Goal: Task Accomplishment & Management: Use online tool/utility

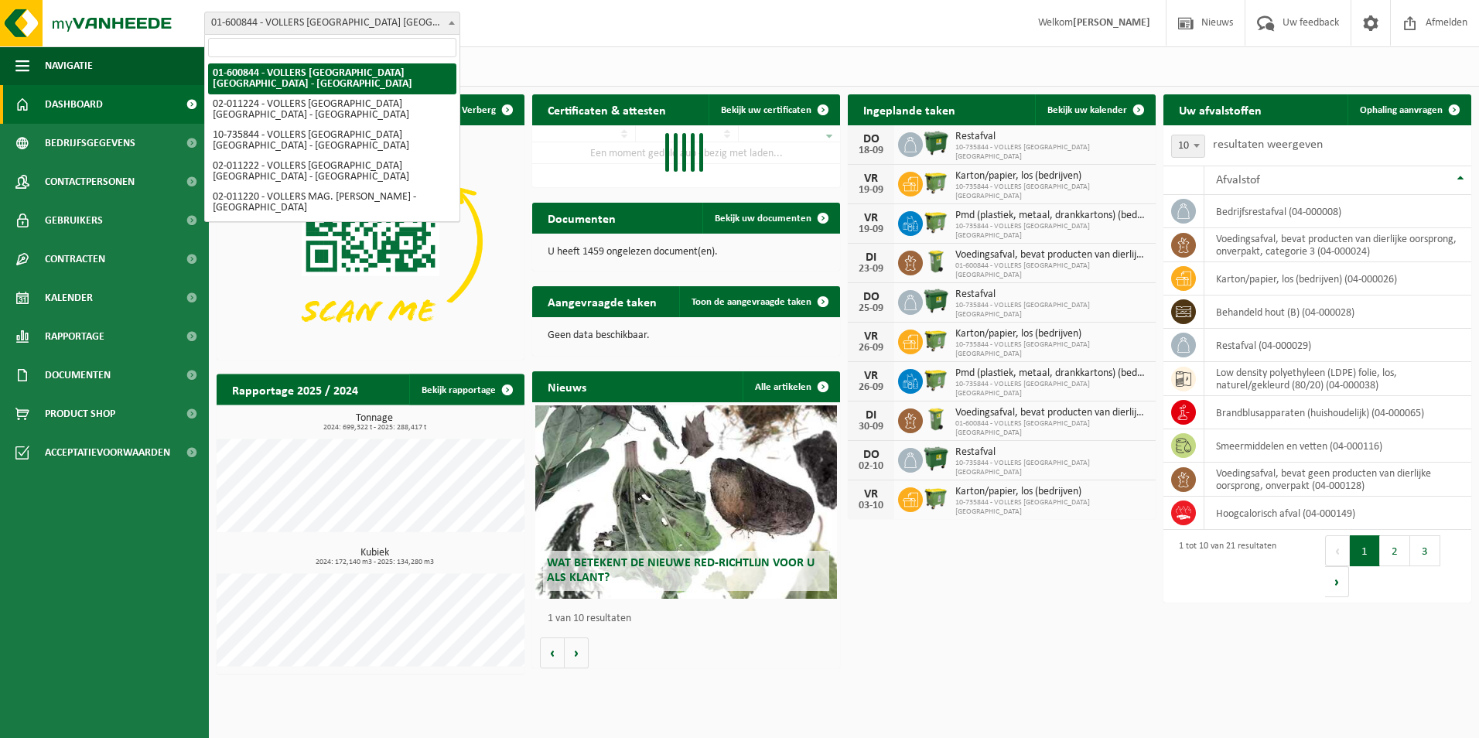
click at [450, 21] on b at bounding box center [452, 23] width 6 height 4
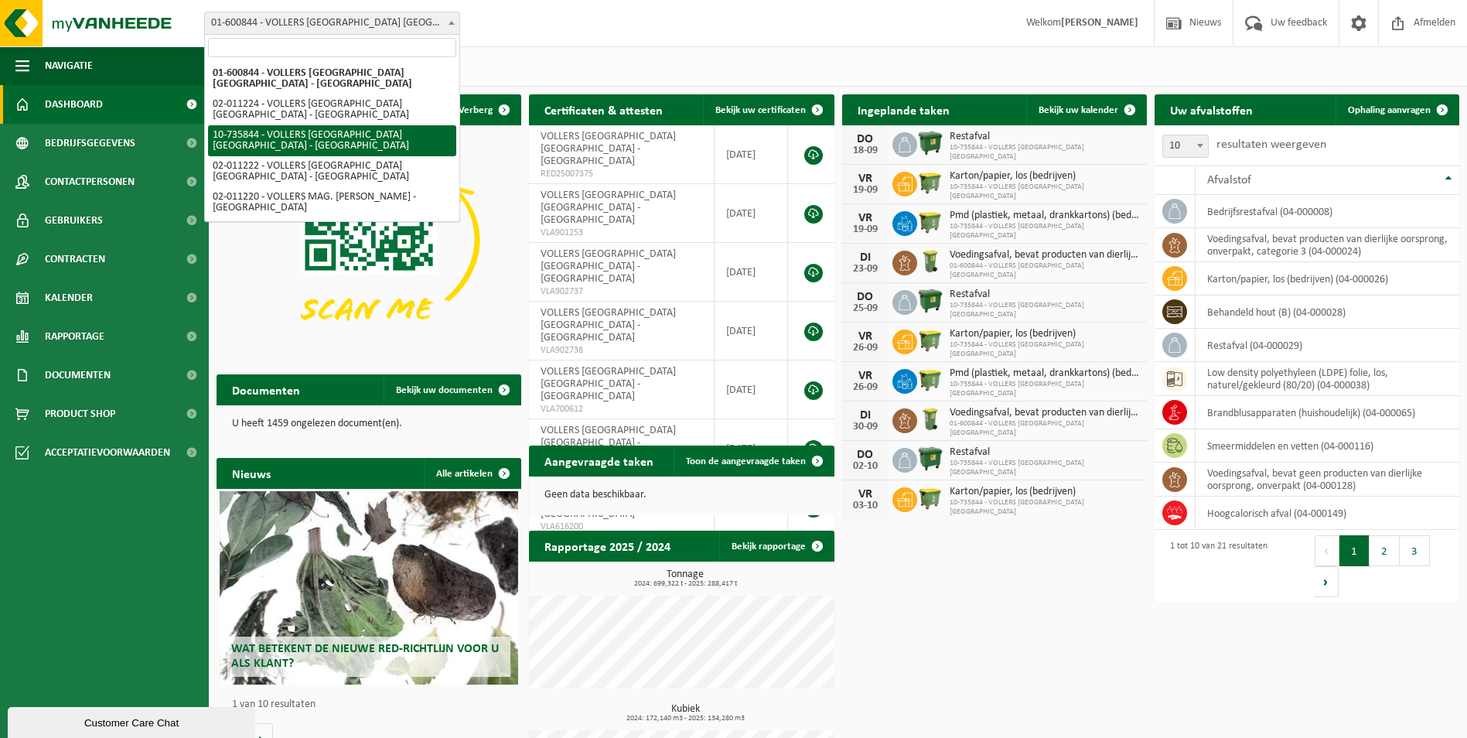
select select "10751"
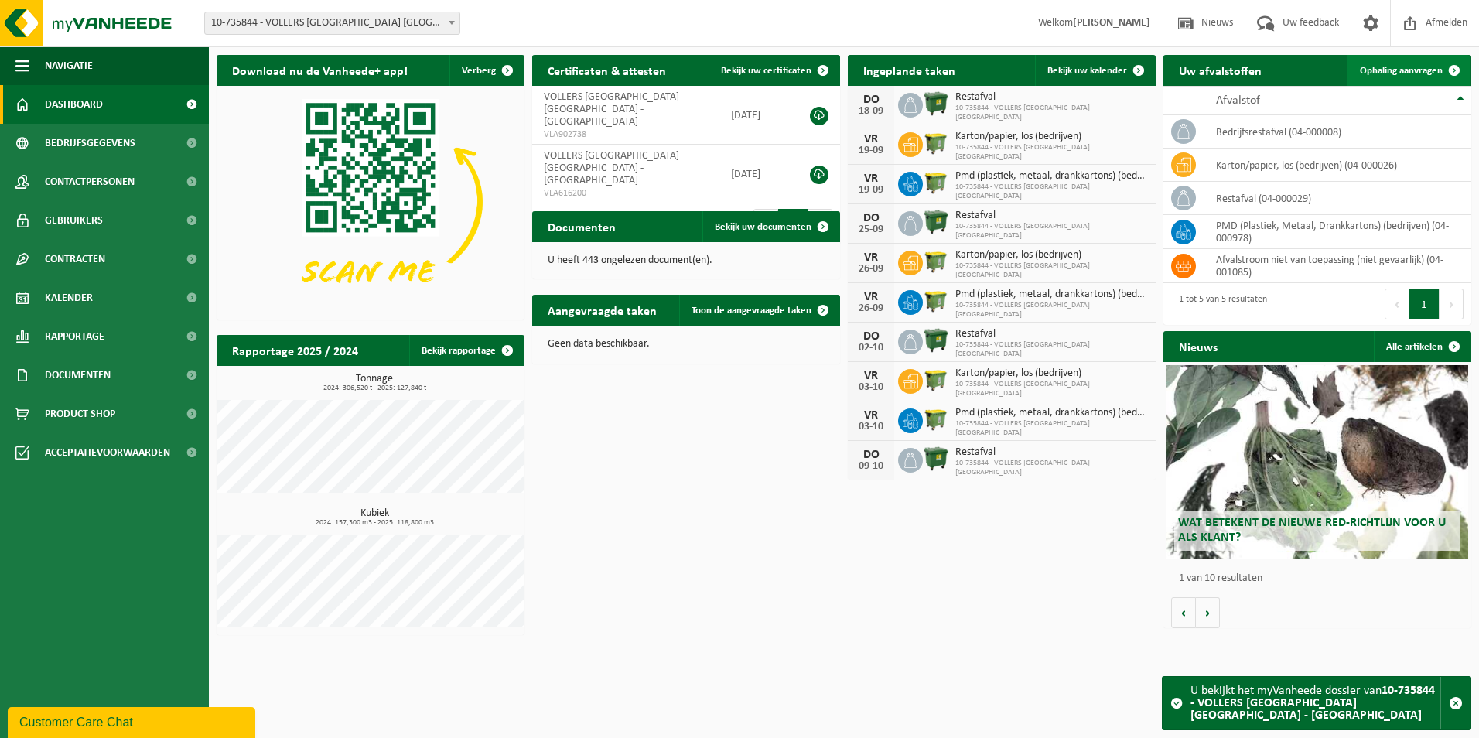
click at [1388, 60] on link "Ophaling aanvragen" at bounding box center [1408, 70] width 122 height 31
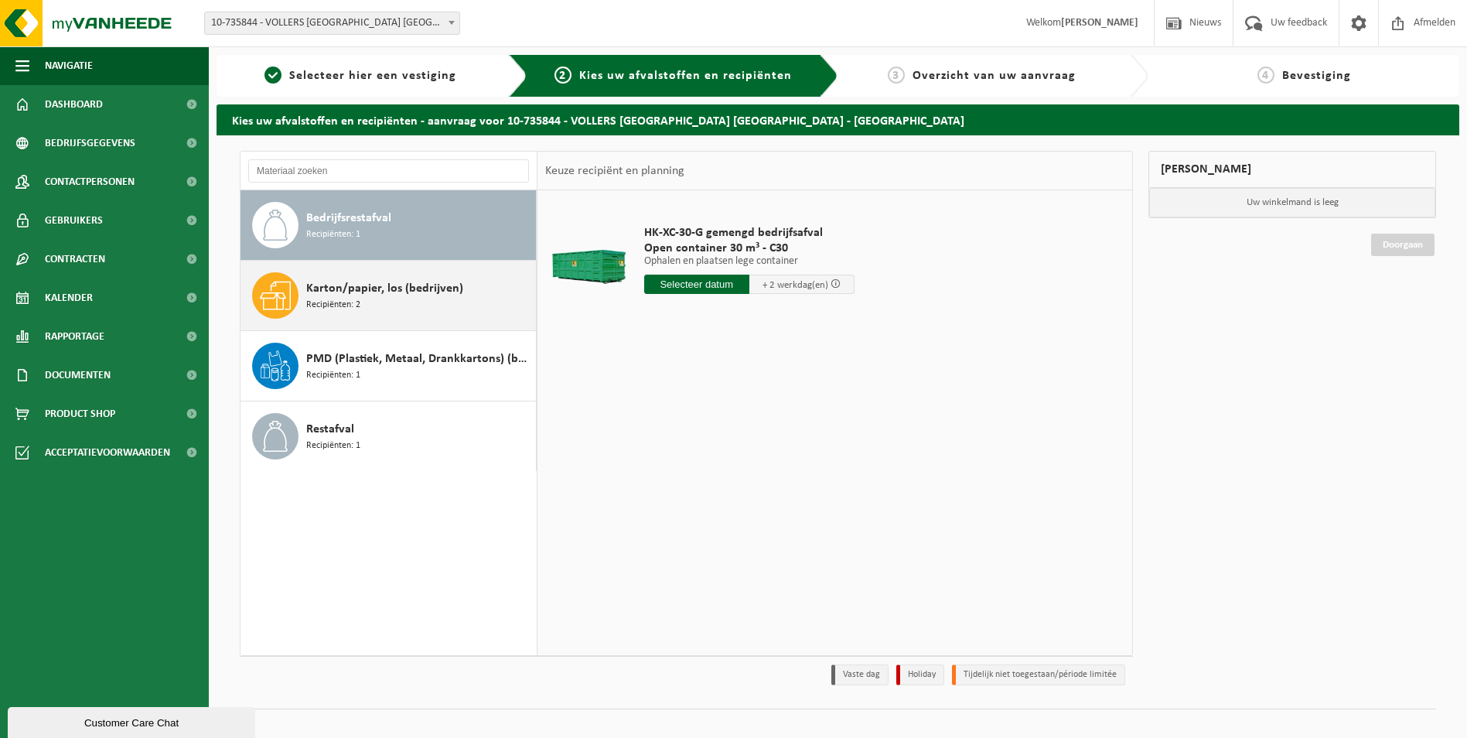
drag, startPoint x: 373, startPoint y: 309, endPoint x: 392, endPoint y: 310, distance: 19.4
click at [374, 309] on div "Karton/papier, los (bedrijven) Recipiënten: 2" at bounding box center [419, 295] width 226 height 46
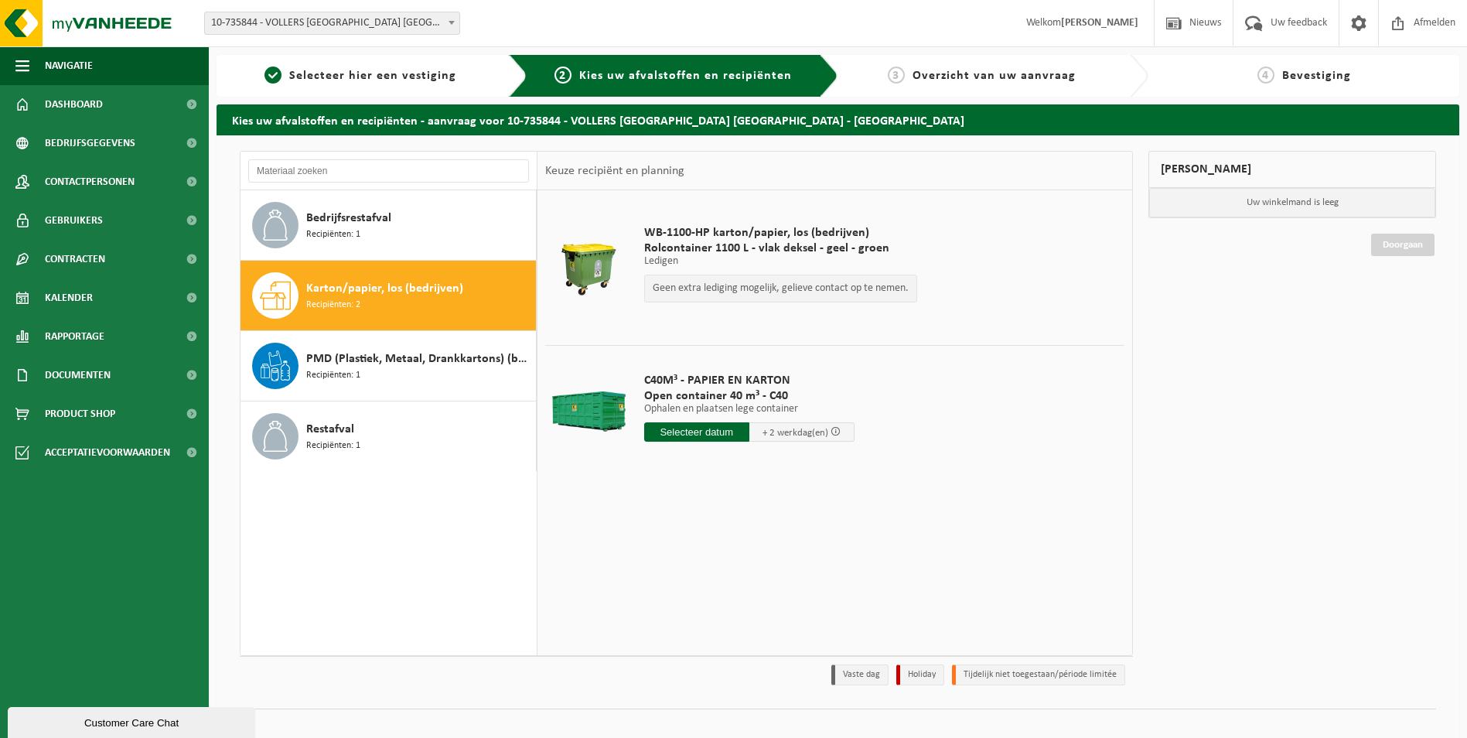
click at [724, 435] on input "text" at bounding box center [696, 431] width 105 height 19
click at [655, 589] on div "22" at bounding box center [658, 594] width 27 height 25
type input "Van 2025-09-22"
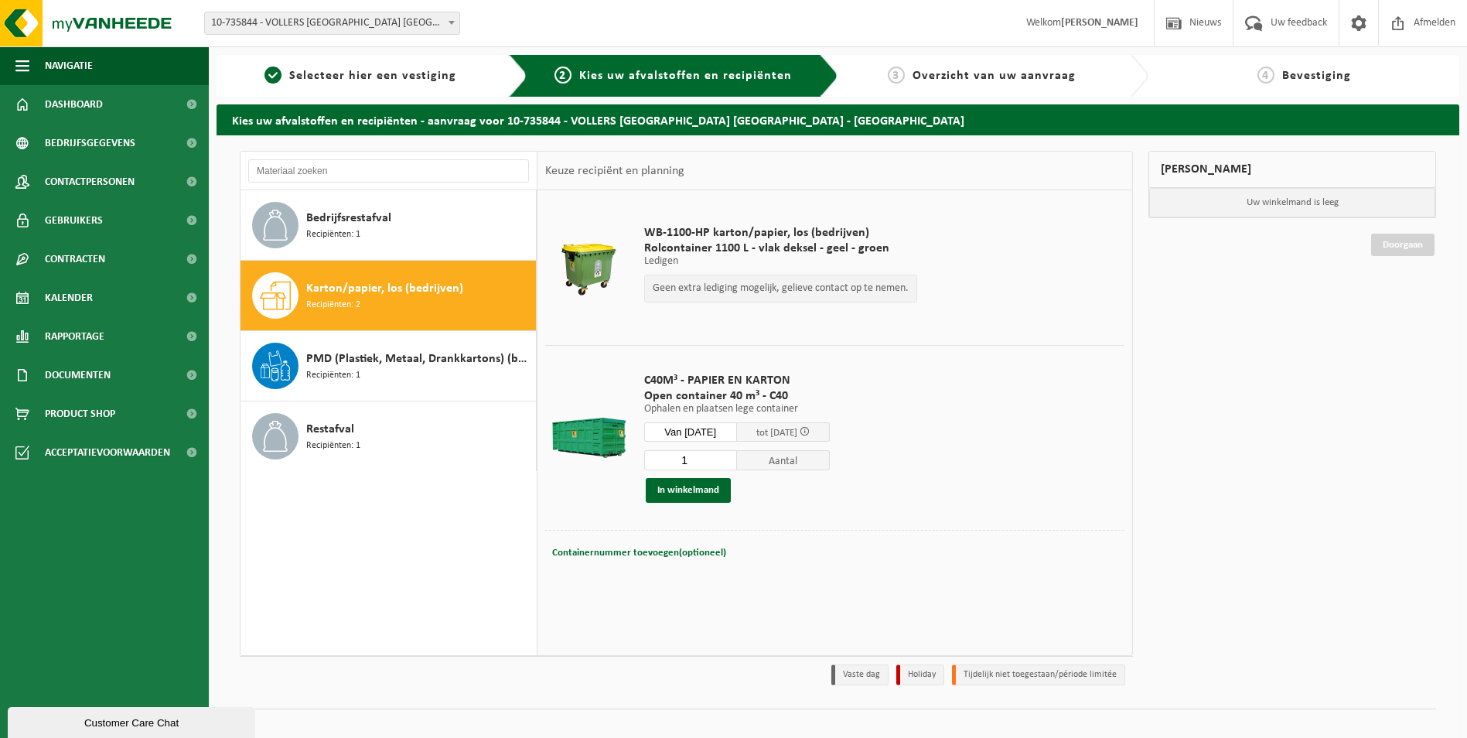
click at [669, 542] on button "Containernummer toevoegen(optioneel) Annuleren" at bounding box center [639, 553] width 177 height 22
type input "c40-1352"
click at [697, 493] on button "In winkelmand" at bounding box center [688, 490] width 85 height 25
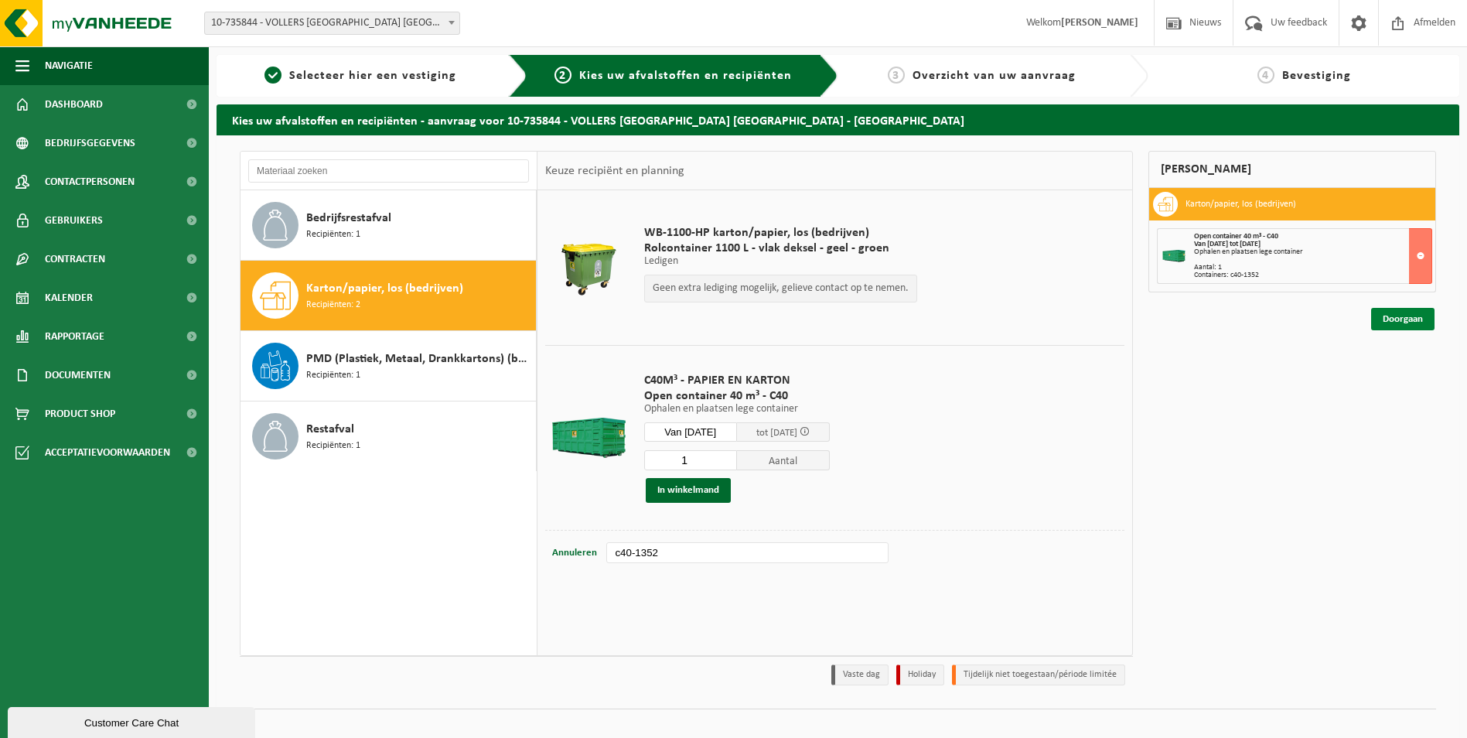
click at [1384, 316] on link "Doorgaan" at bounding box center [1402, 319] width 63 height 22
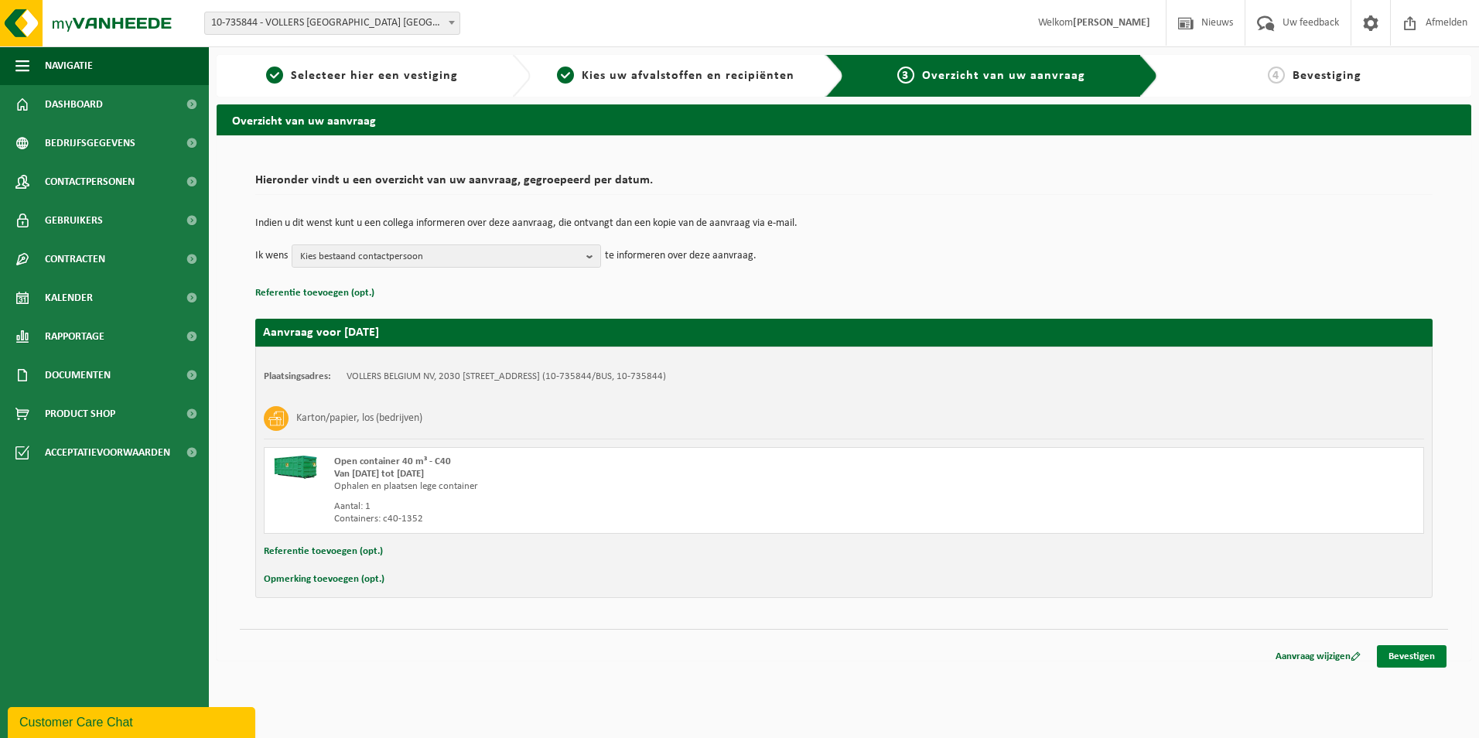
click at [1408, 650] on link "Bevestigen" at bounding box center [1412, 656] width 70 height 22
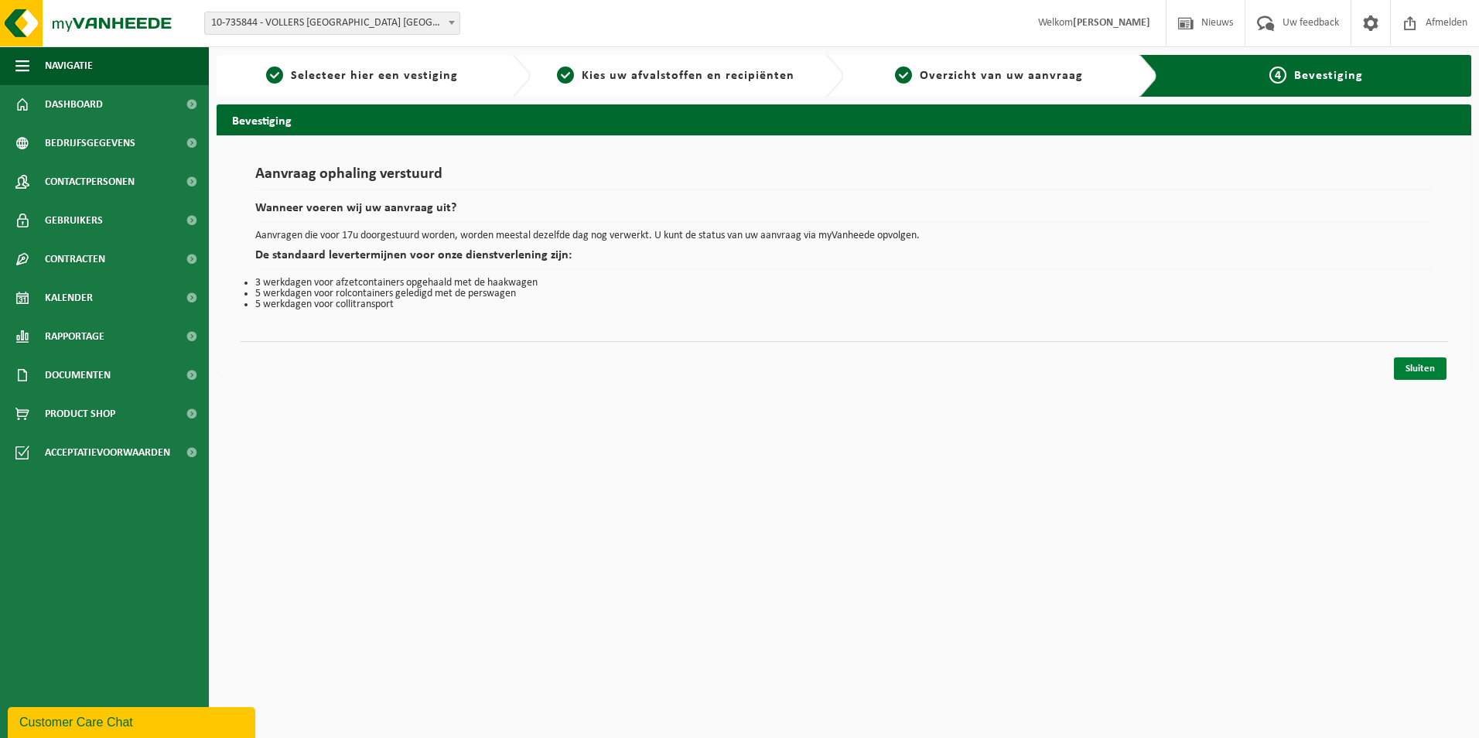
click at [1402, 367] on link "Sluiten" at bounding box center [1420, 368] width 53 height 22
